Goal: Information Seeking & Learning: Learn about a topic

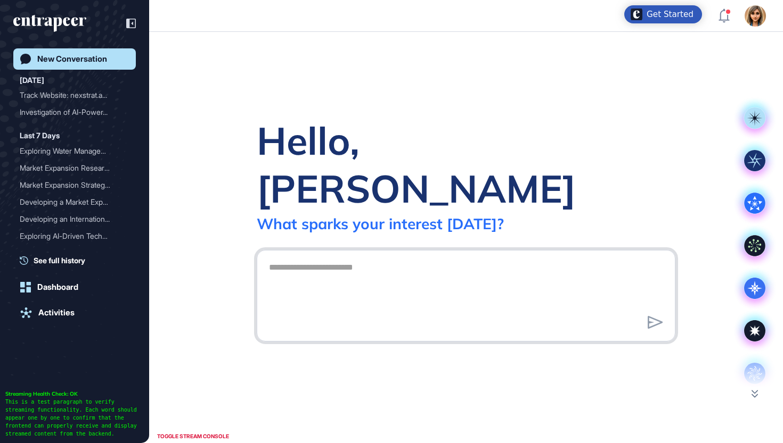
scroll to position [1, 1]
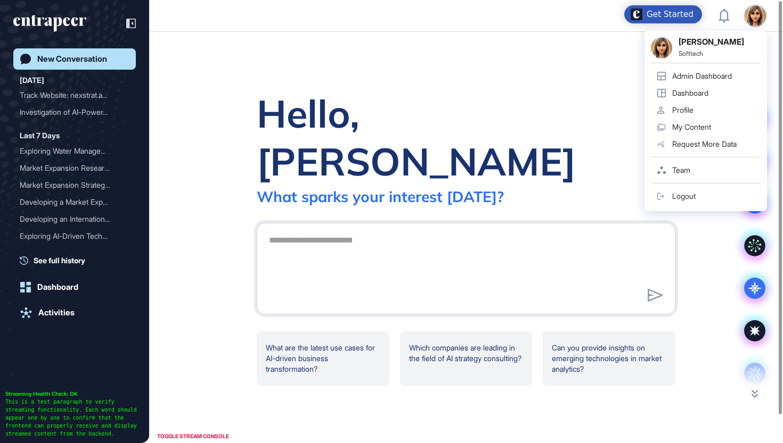
click at [719, 74] on div "Admin Dashboard" at bounding box center [702, 76] width 60 height 9
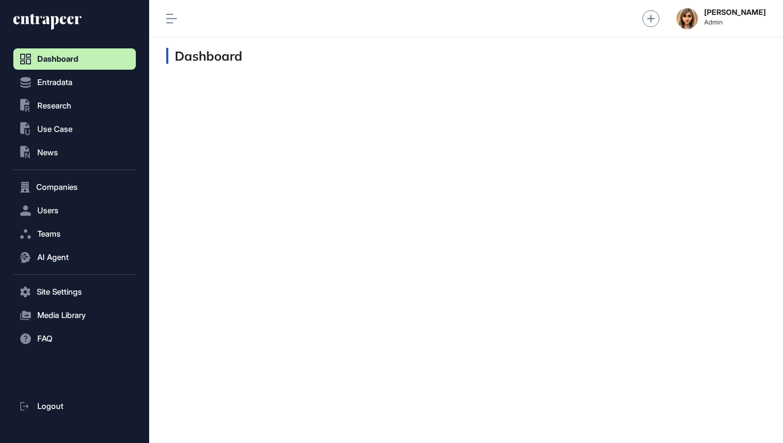
scroll to position [1, 1]
click at [70, 80] on span "Entradata" at bounding box center [54, 82] width 35 height 9
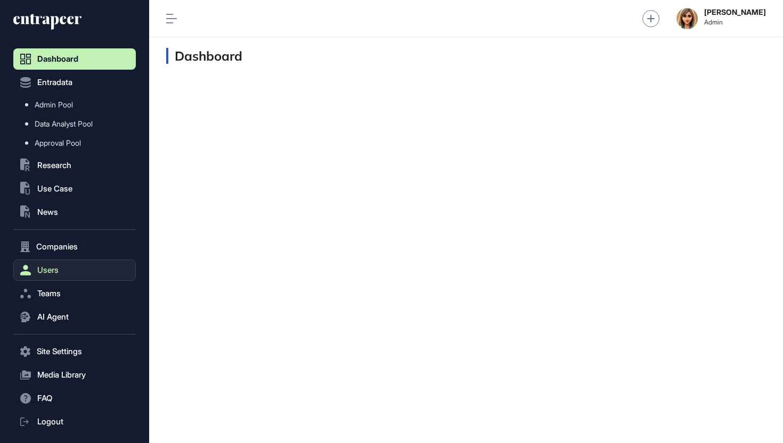
click at [58, 263] on button "Users" at bounding box center [74, 270] width 122 height 21
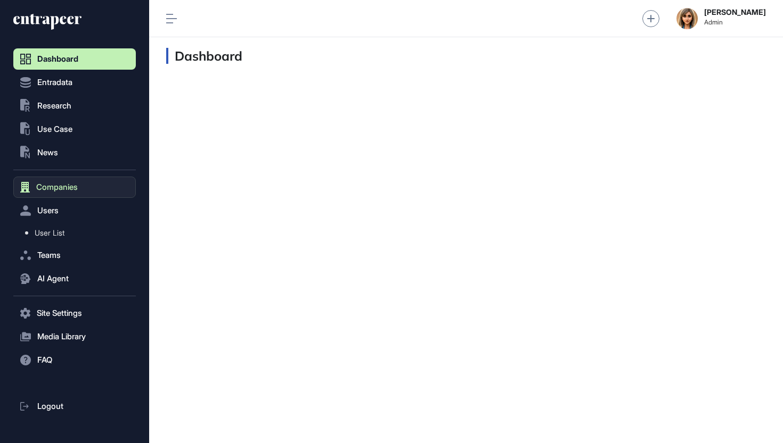
click at [67, 183] on span "Companies" at bounding box center [57, 187] width 42 height 9
click at [52, 215] on link "Company List" at bounding box center [77, 209] width 117 height 19
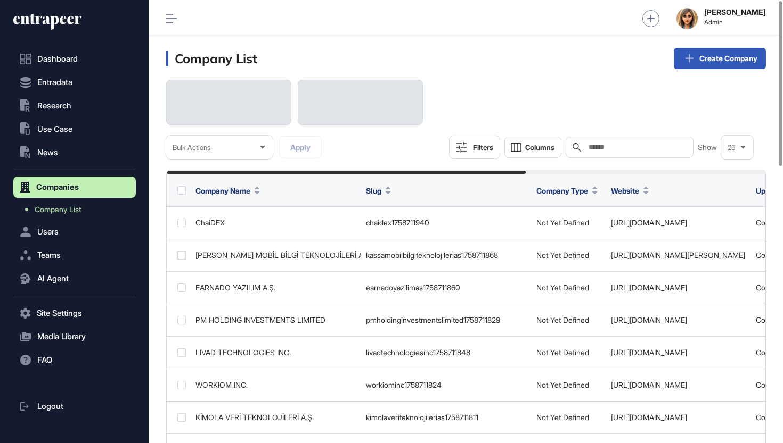
click at [592, 146] on input "text" at bounding box center [636, 147] width 99 height 9
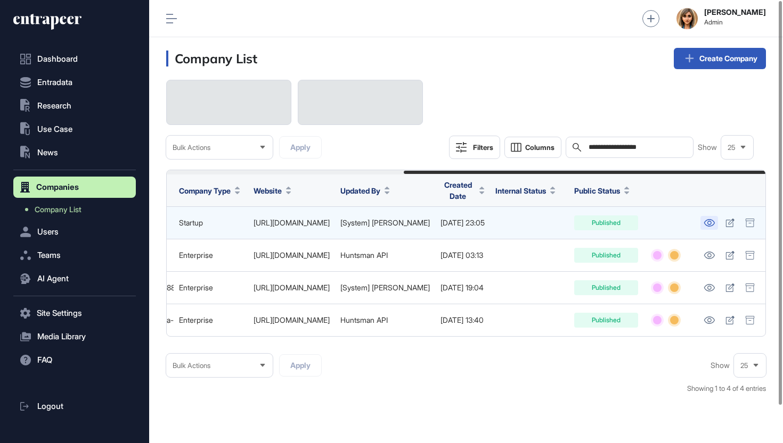
scroll to position [0, 392]
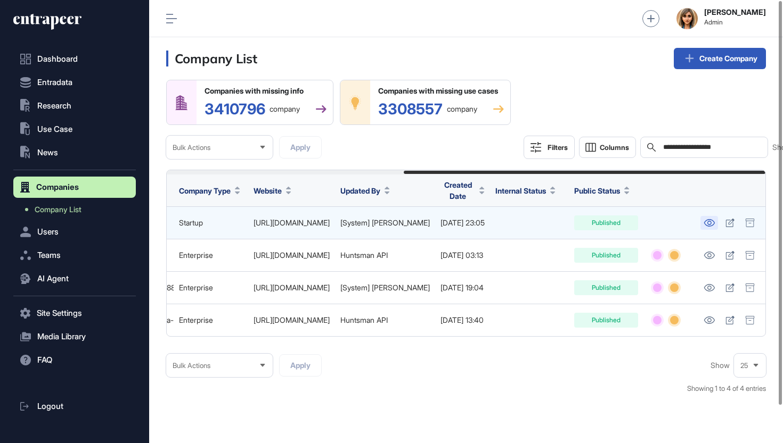
type input "**********"
click at [709, 226] on icon at bounding box center [708, 222] width 11 height 7
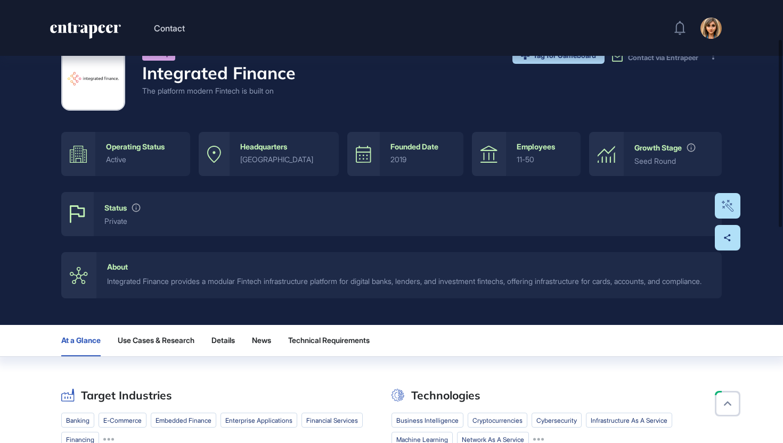
scroll to position [102, 0]
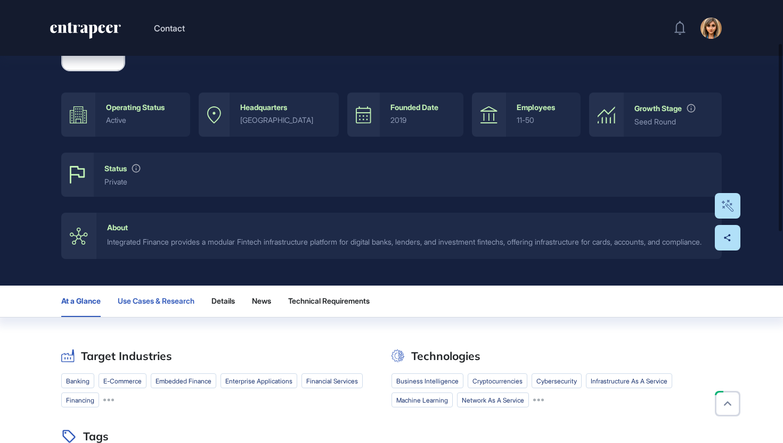
click at [160, 317] on button "Use Cases & Research" at bounding box center [156, 301] width 77 height 31
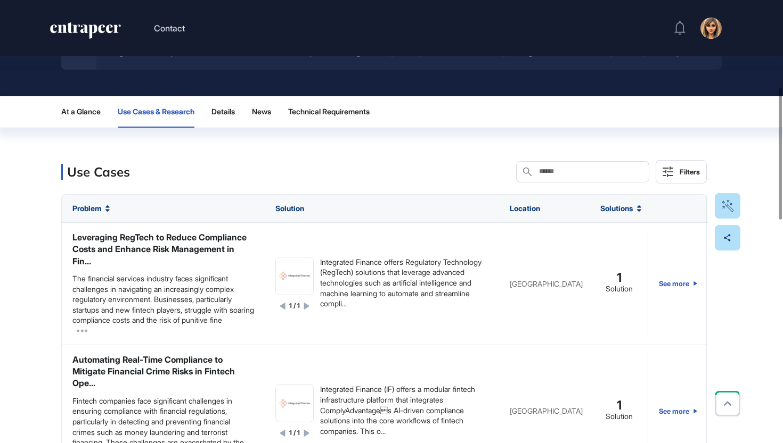
scroll to position [287, 0]
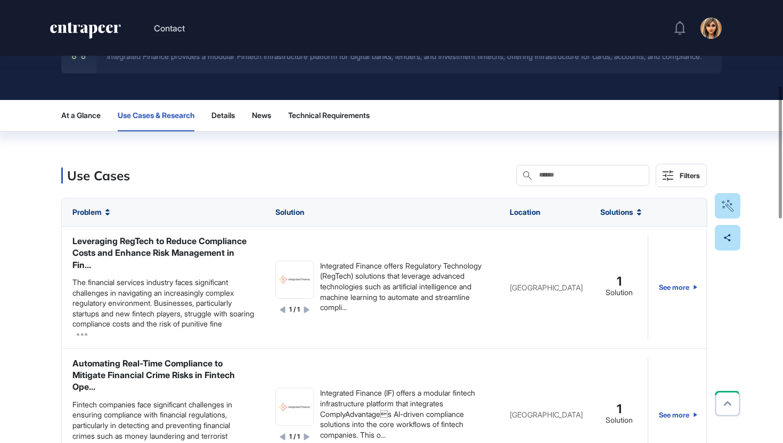
click at [573, 186] on div "Search" at bounding box center [582, 175] width 133 height 21
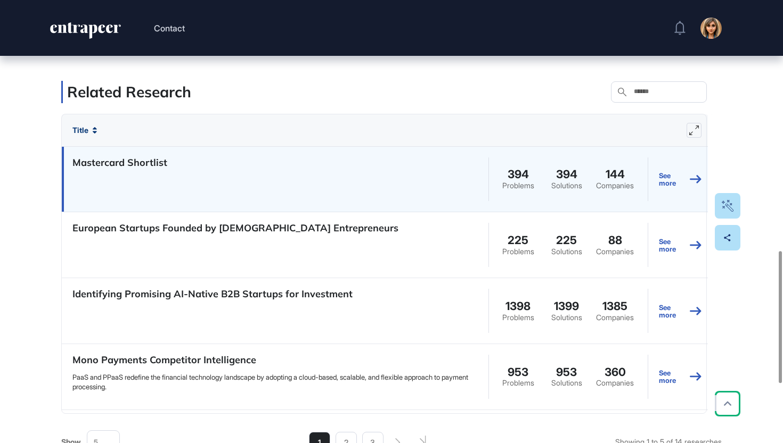
scroll to position [836, 0]
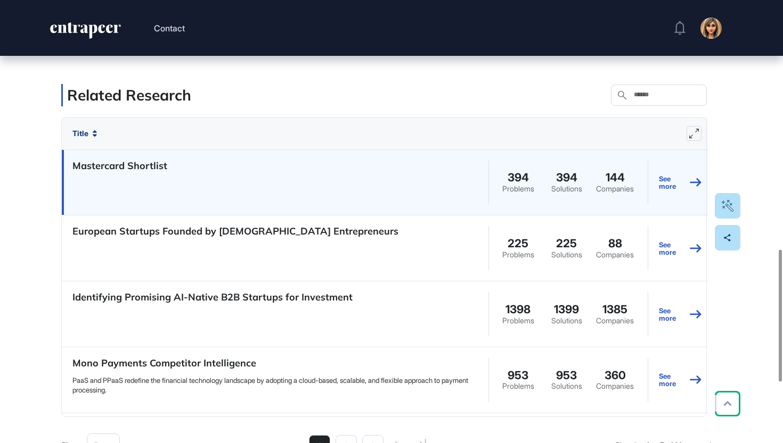
type input "*****"
click at [155, 174] on h4 "Mastercard Shortlist" at bounding box center [119, 166] width 95 height 15
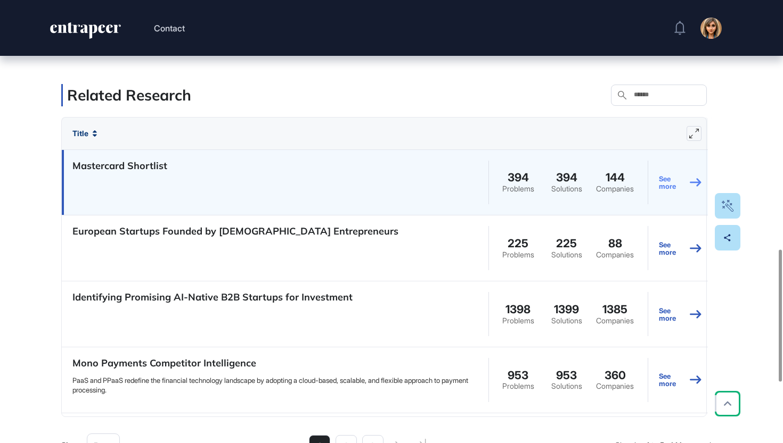
click at [674, 207] on link "See more" at bounding box center [679, 183] width 43 height 48
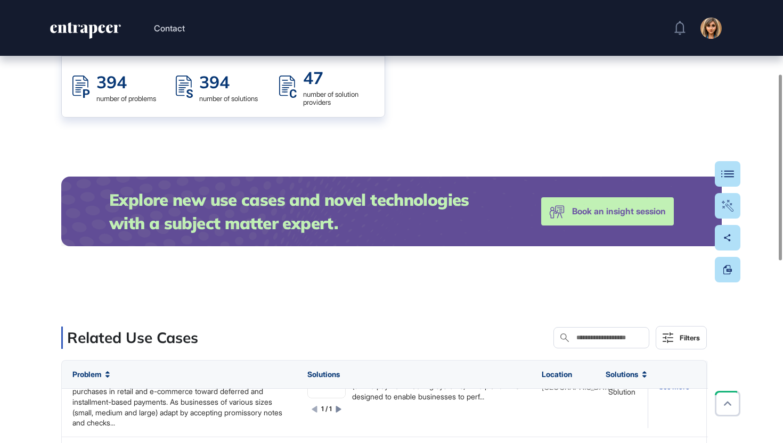
scroll to position [237, 0]
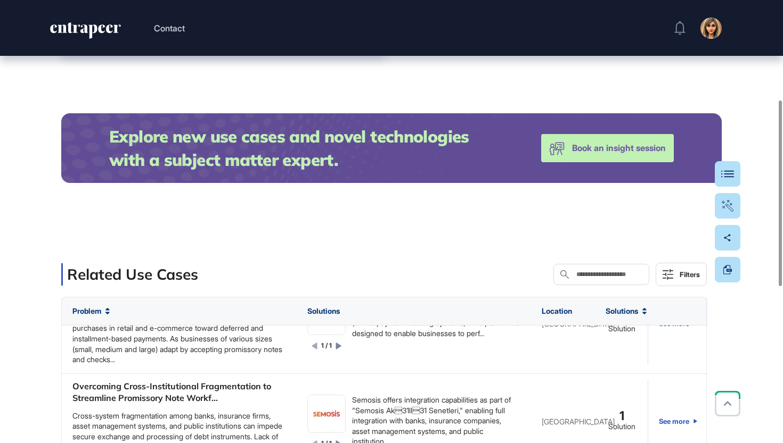
click at [575, 274] on input "text" at bounding box center [608, 274] width 67 height 9
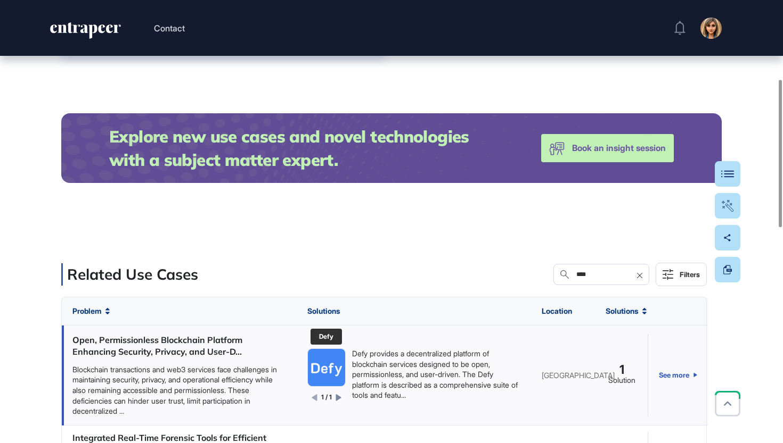
type input "****"
click at [325, 370] on img at bounding box center [326, 367] width 37 height 37
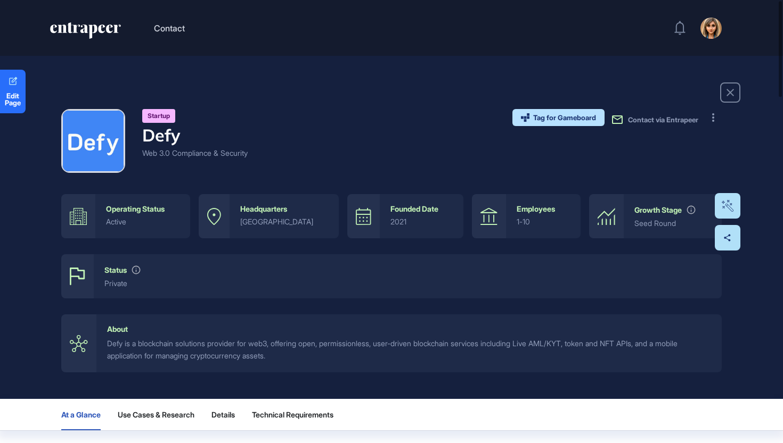
scroll to position [87, 0]
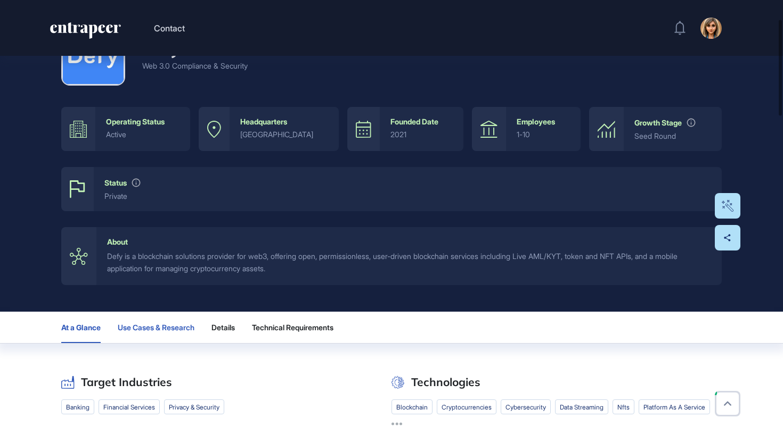
click at [150, 329] on span "Use Cases & Research" at bounding box center [156, 328] width 77 height 9
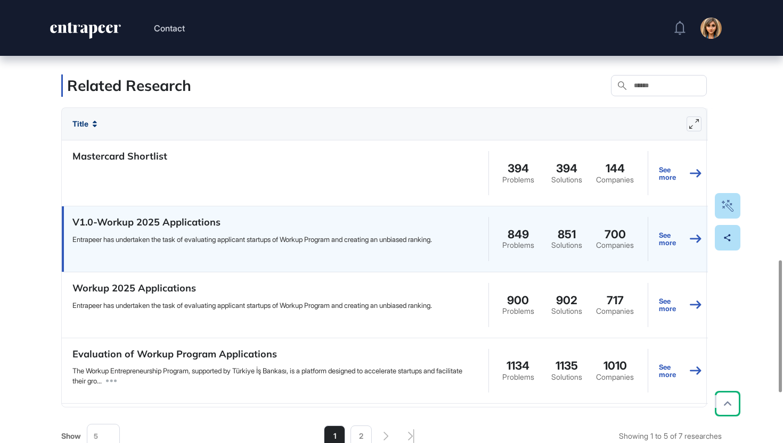
scroll to position [0, 0]
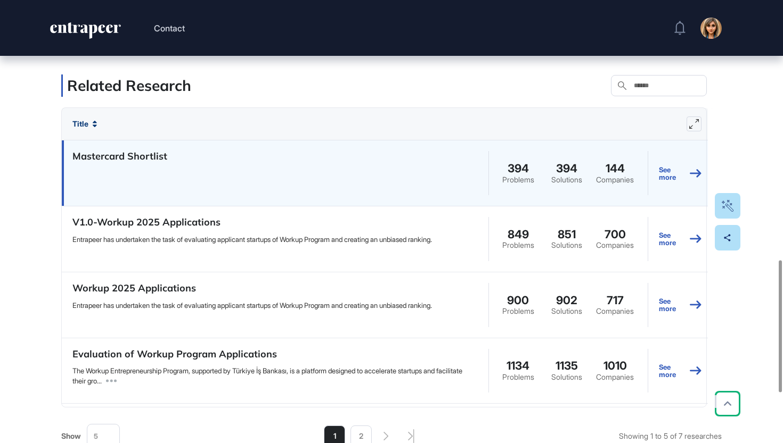
click at [658, 172] on div "See more" at bounding box center [680, 173] width 64 height 65
click at [665, 177] on link "See more" at bounding box center [679, 173] width 43 height 48
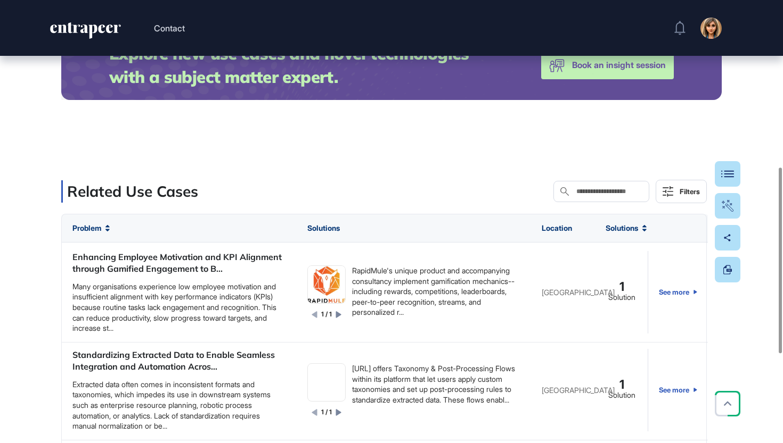
scroll to position [259, 0]
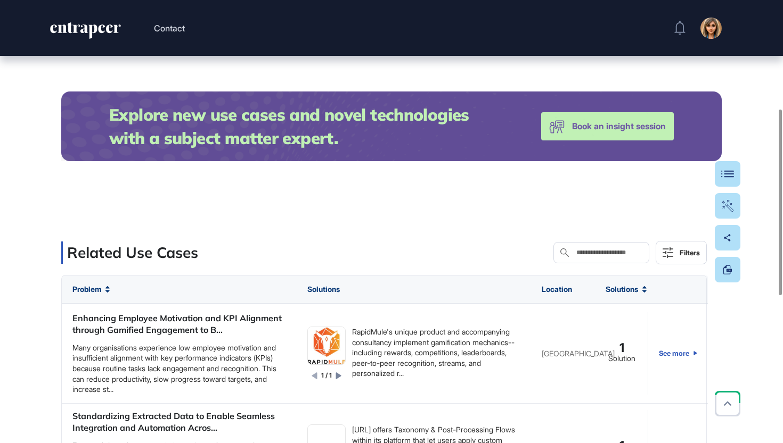
click at [607, 252] on input "text" at bounding box center [608, 253] width 67 height 9
paste input "******"
click at [575, 253] on input "******" at bounding box center [608, 253] width 67 height 9
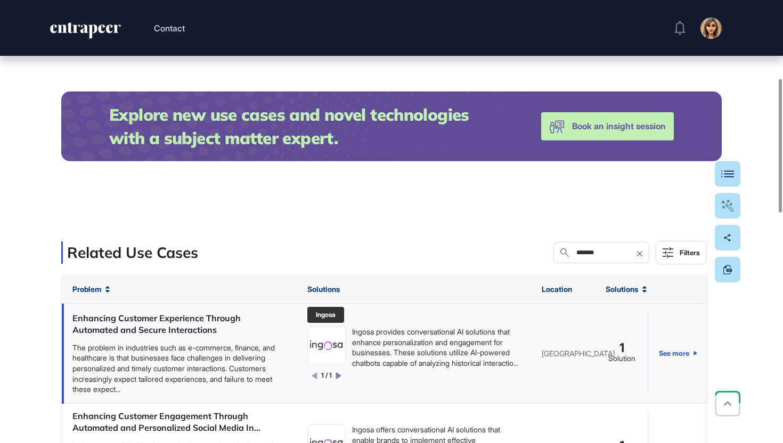
type input "******"
click at [331, 350] on img at bounding box center [326, 346] width 37 height 21
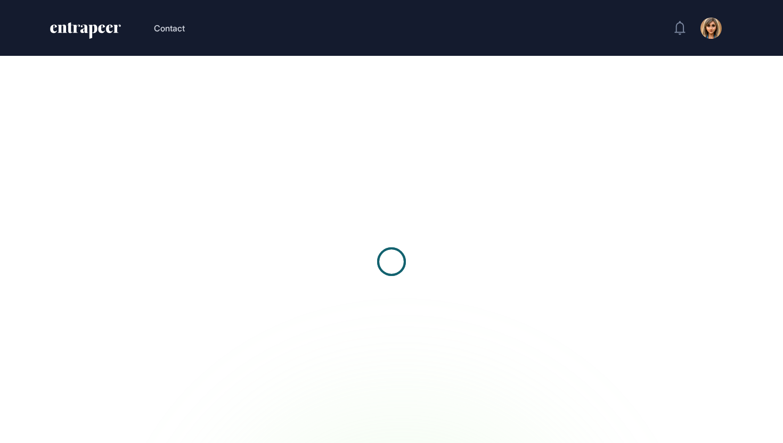
scroll to position [1, 1]
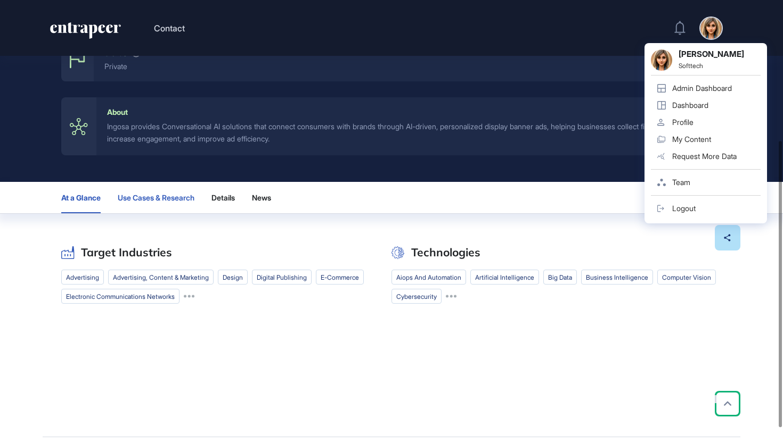
click at [166, 200] on span "Use Cases & Research" at bounding box center [156, 198] width 77 height 9
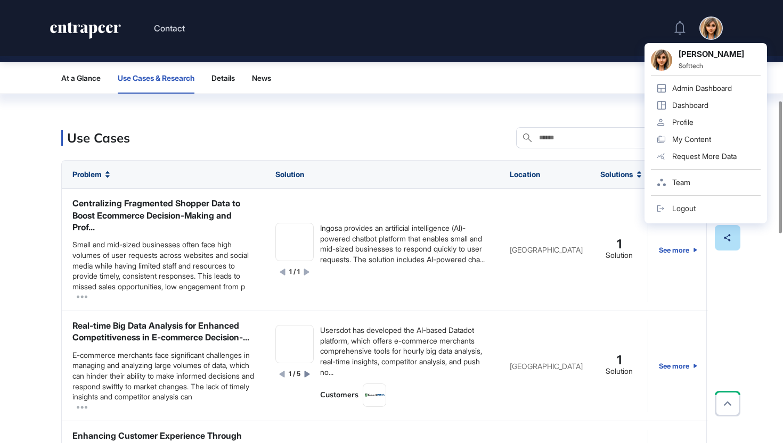
scroll to position [1, 0]
click at [554, 141] on input "text" at bounding box center [590, 138] width 104 height 9
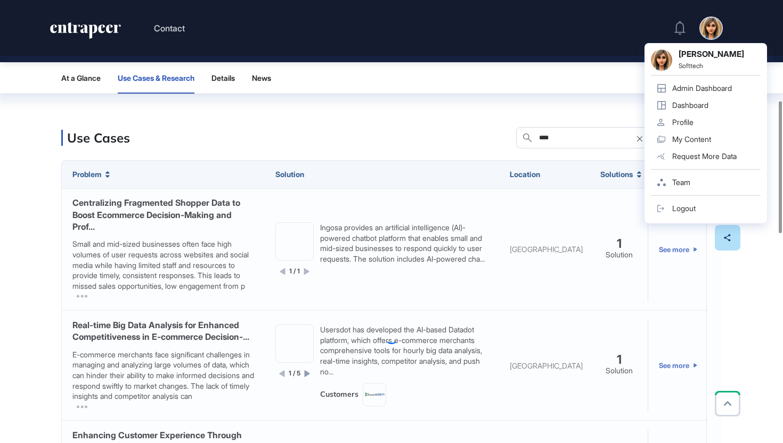
scroll to position [0, 0]
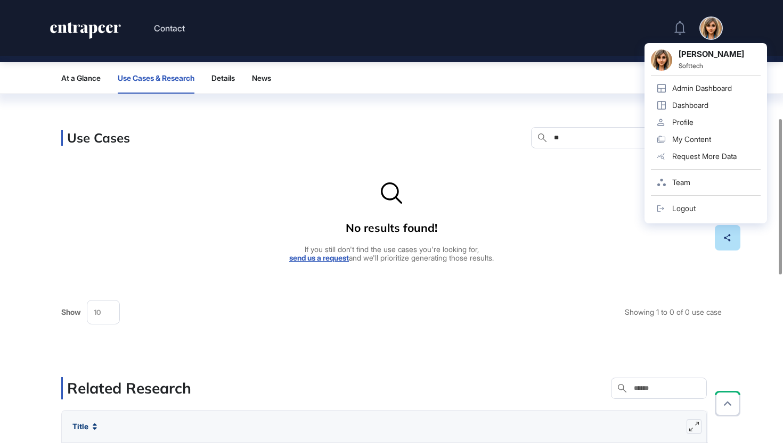
type input "*"
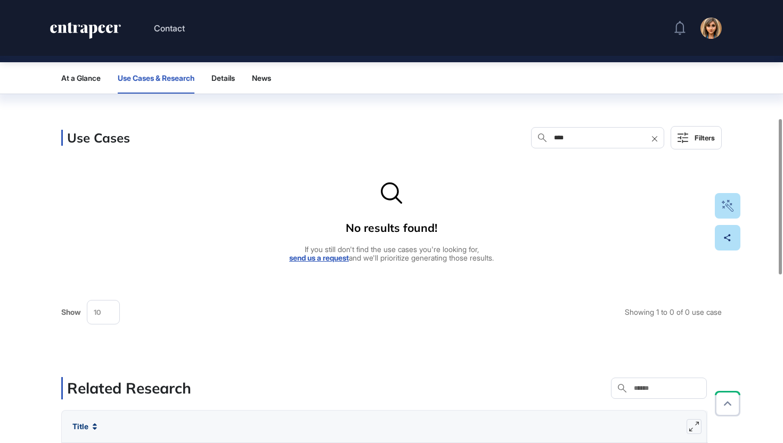
click at [579, 137] on input "****" at bounding box center [605, 138] width 104 height 9
type input "*"
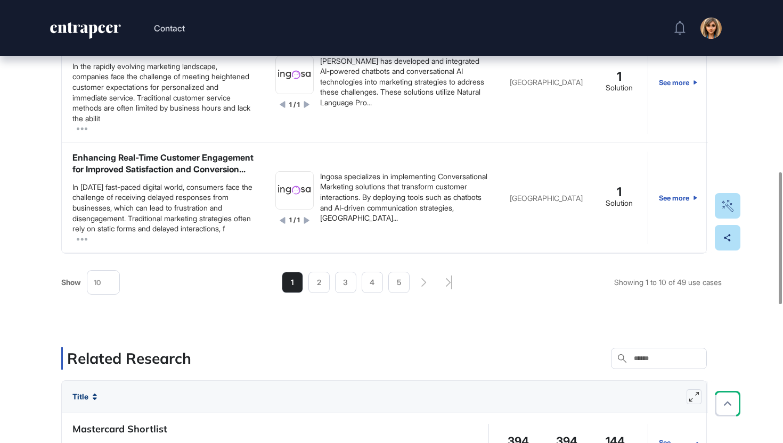
scroll to position [665, 0]
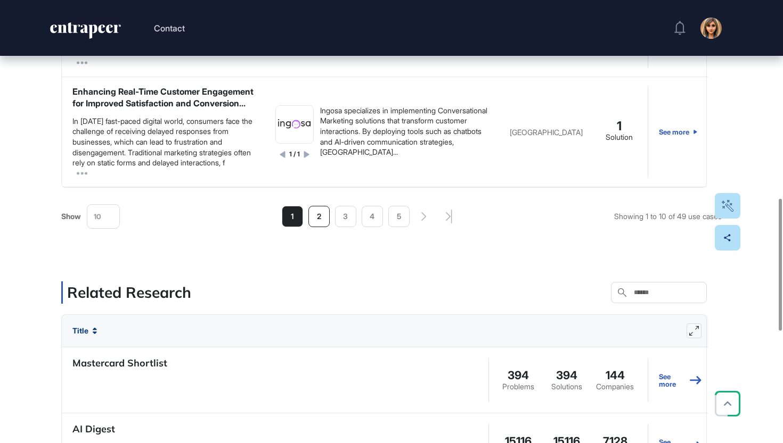
click at [317, 219] on li "2" at bounding box center [318, 216] width 21 height 21
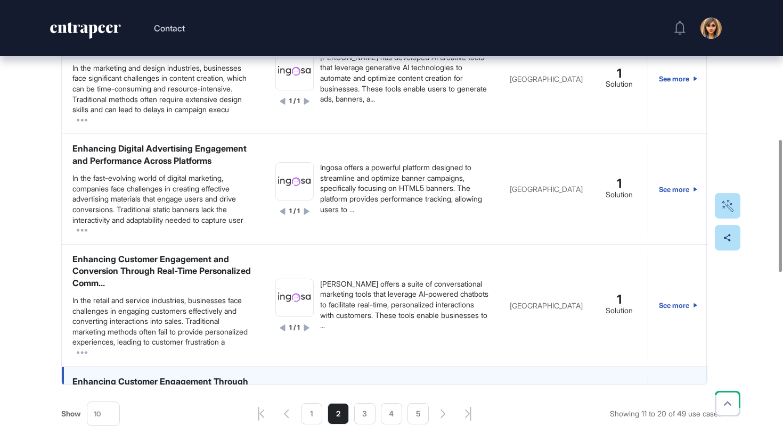
scroll to position [459, 0]
